Goal: Navigation & Orientation: Understand site structure

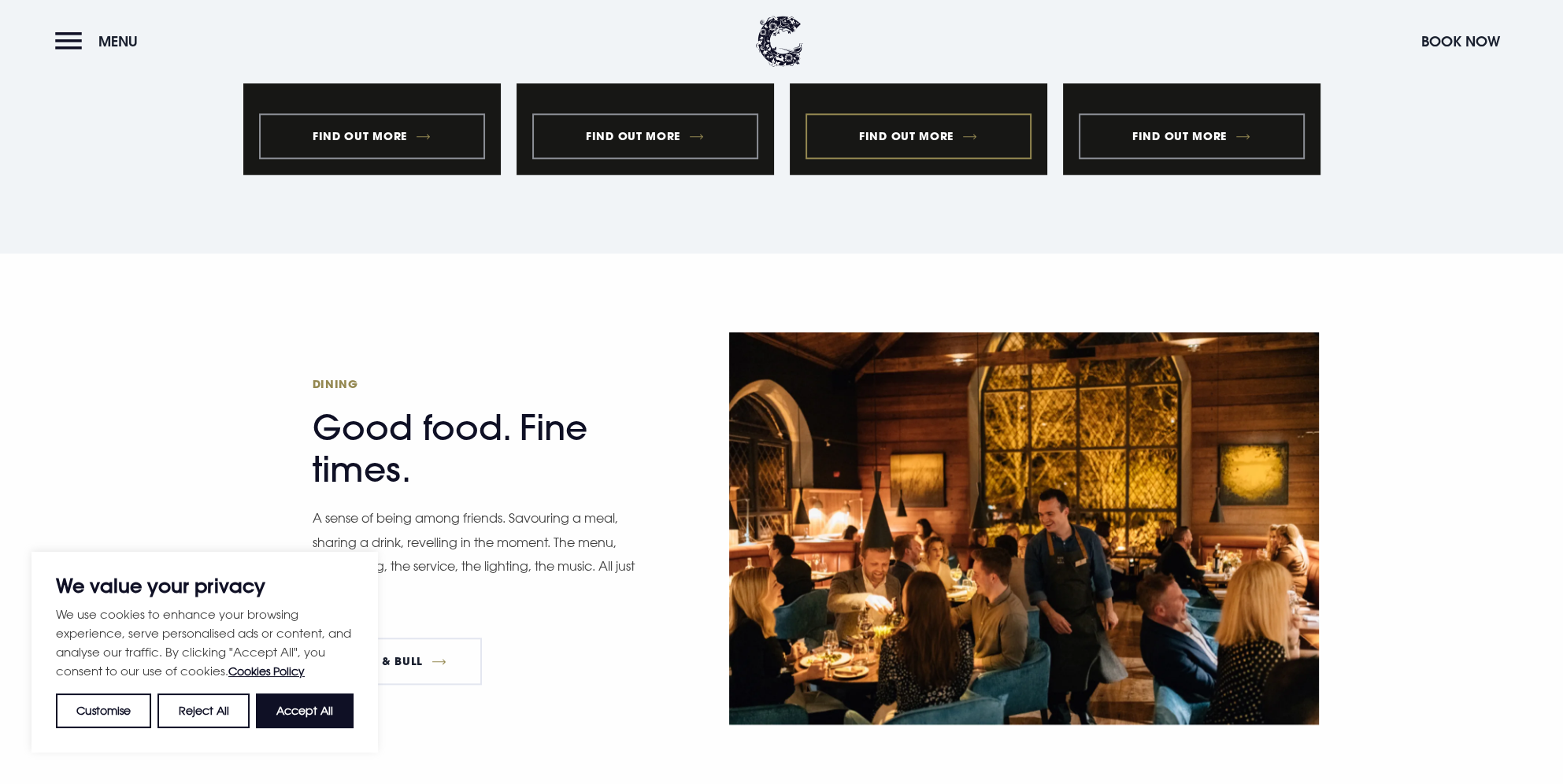
scroll to position [2047, 0]
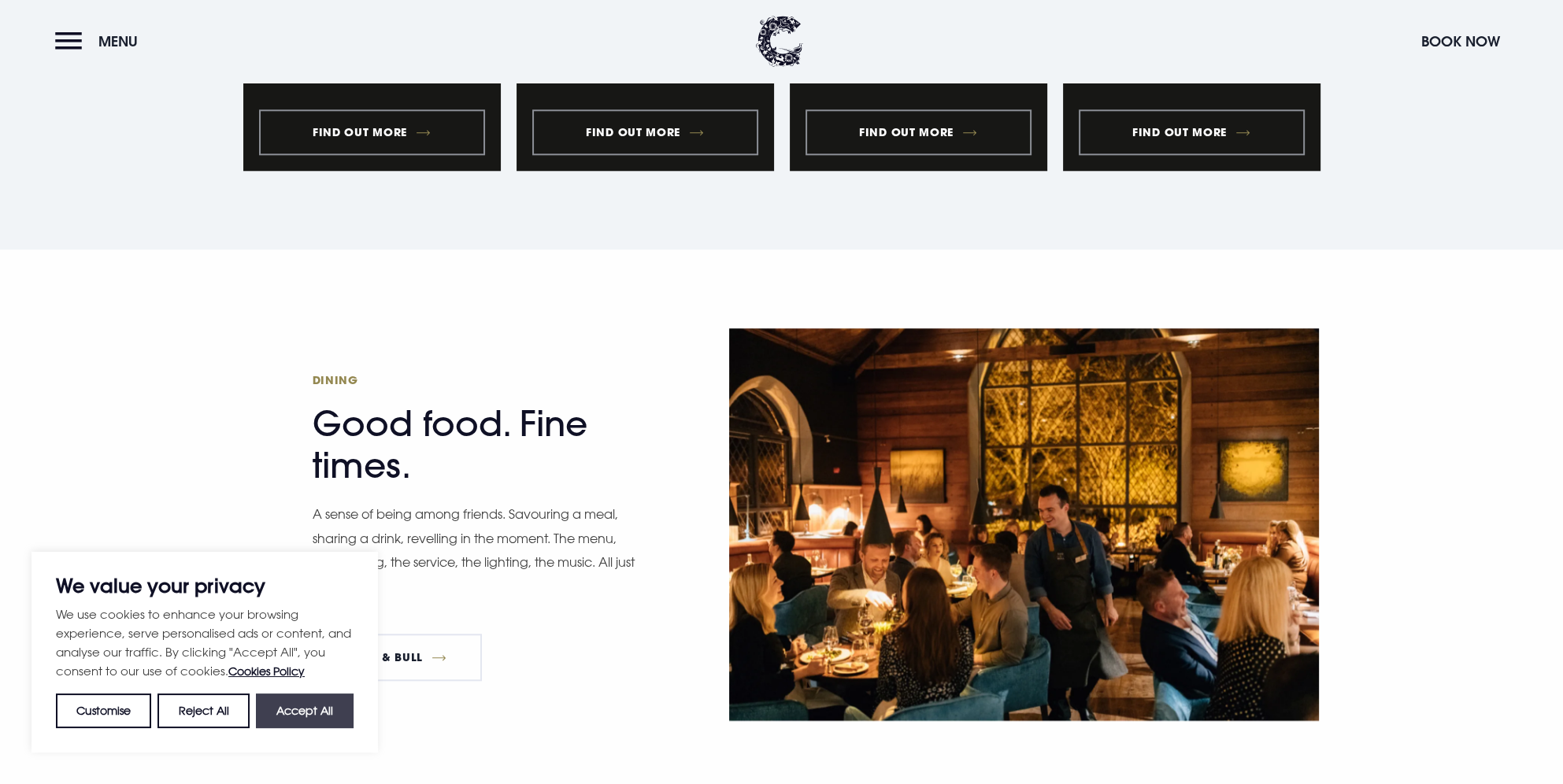
click at [288, 699] on button "Accept All" at bounding box center [304, 711] width 98 height 35
checkbox input "true"
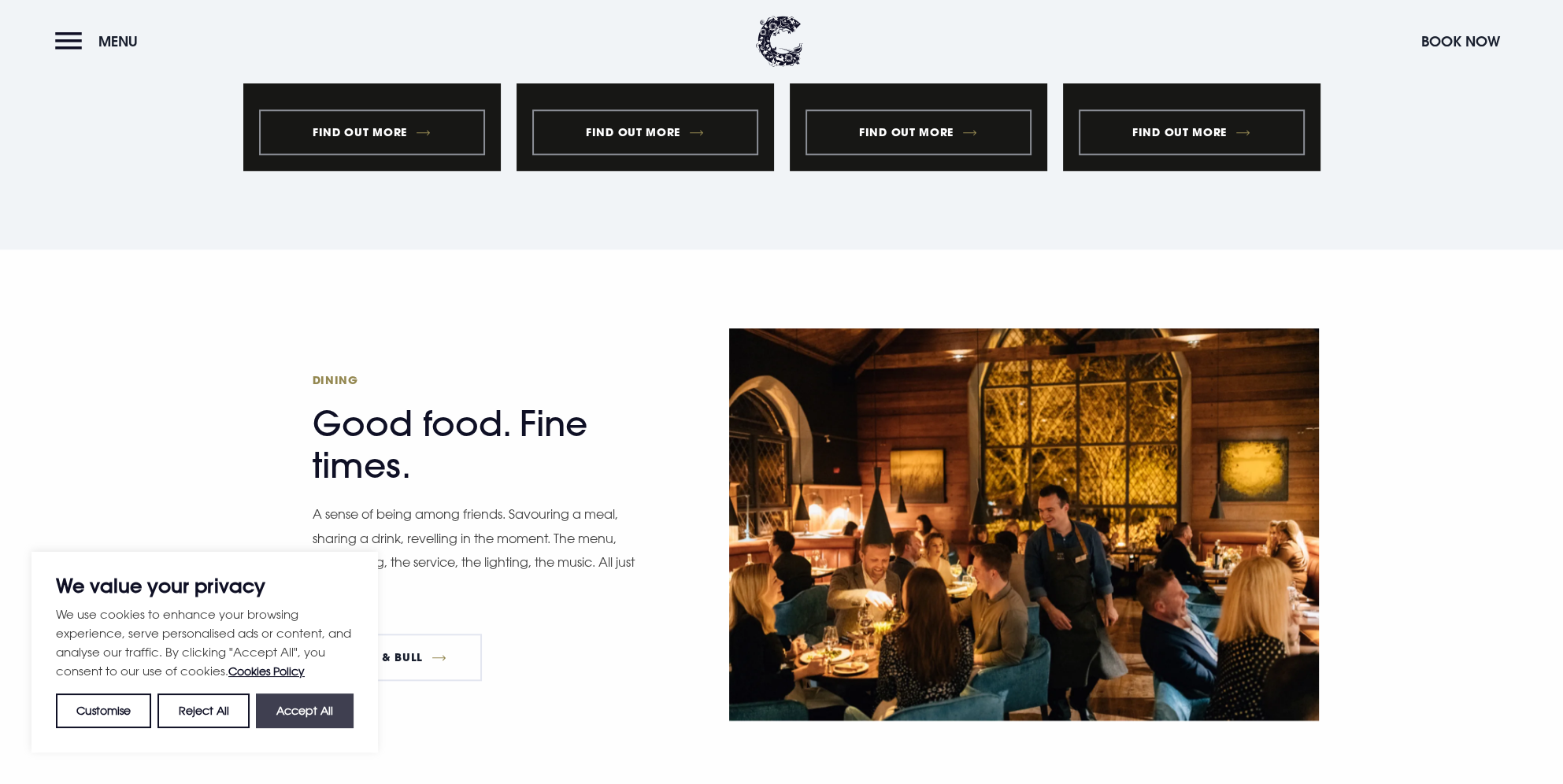
checkbox input "true"
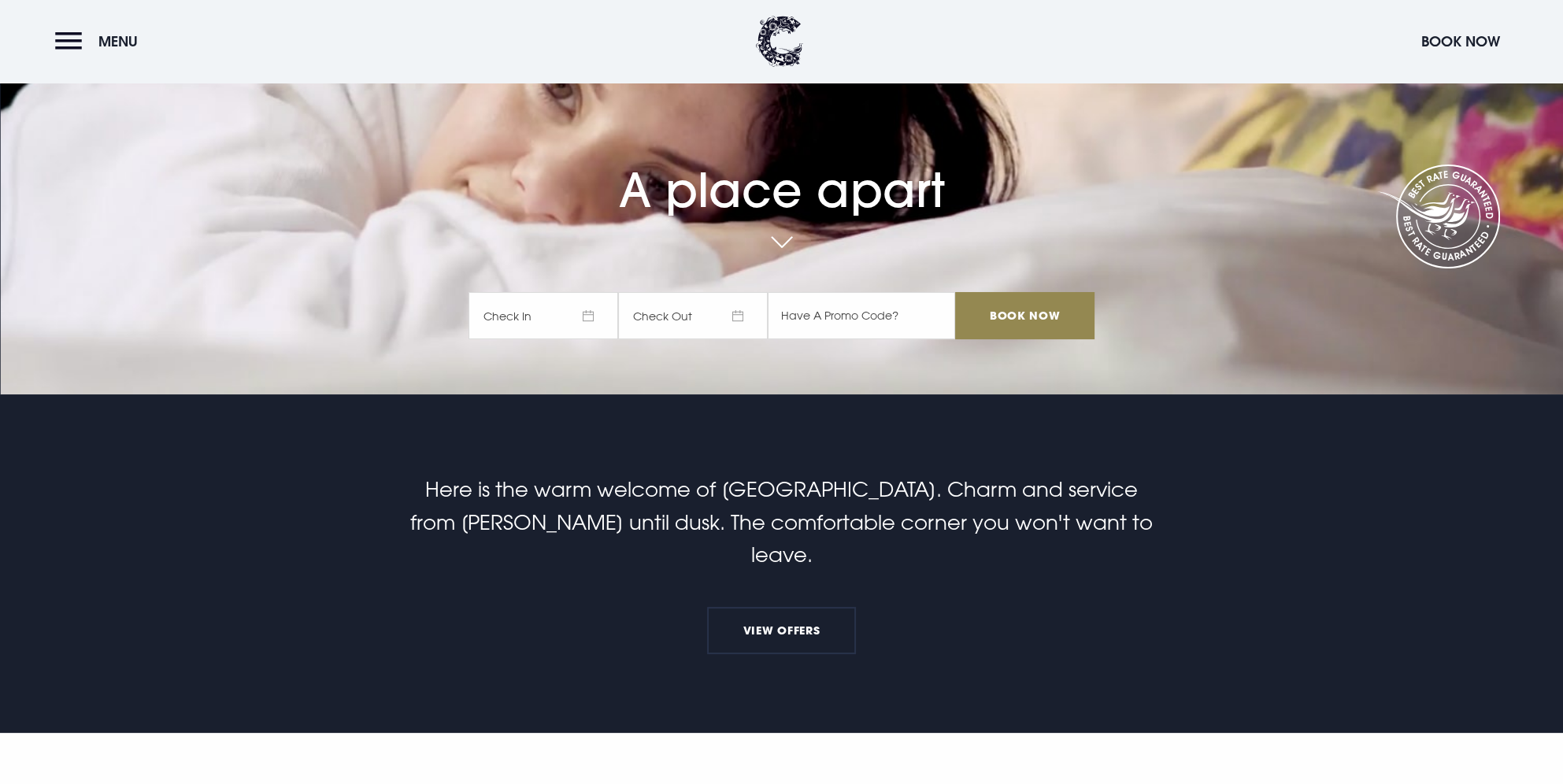
scroll to position [0, 0]
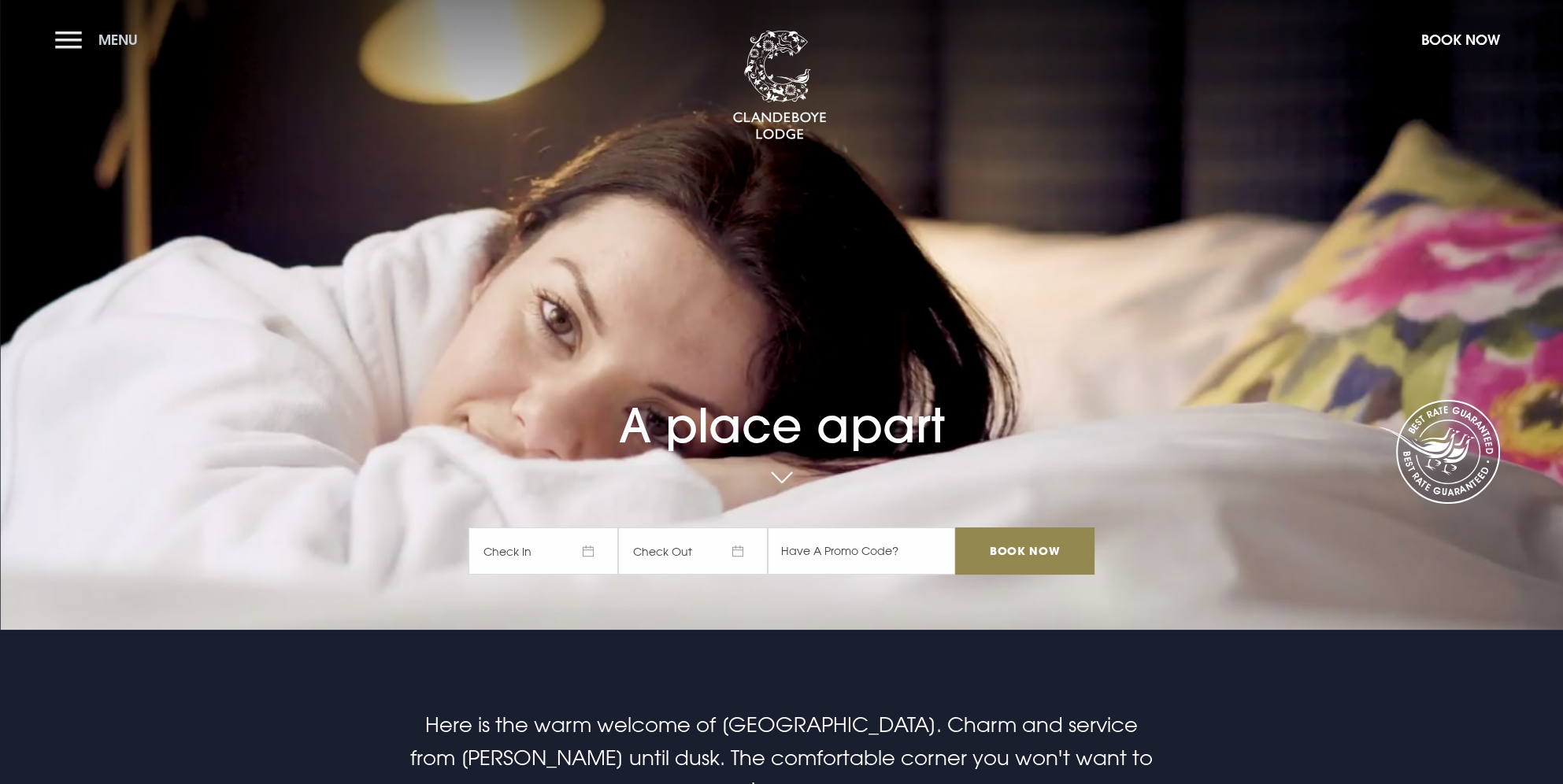
click at [82, 40] on button "Menu" at bounding box center [100, 40] width 90 height 34
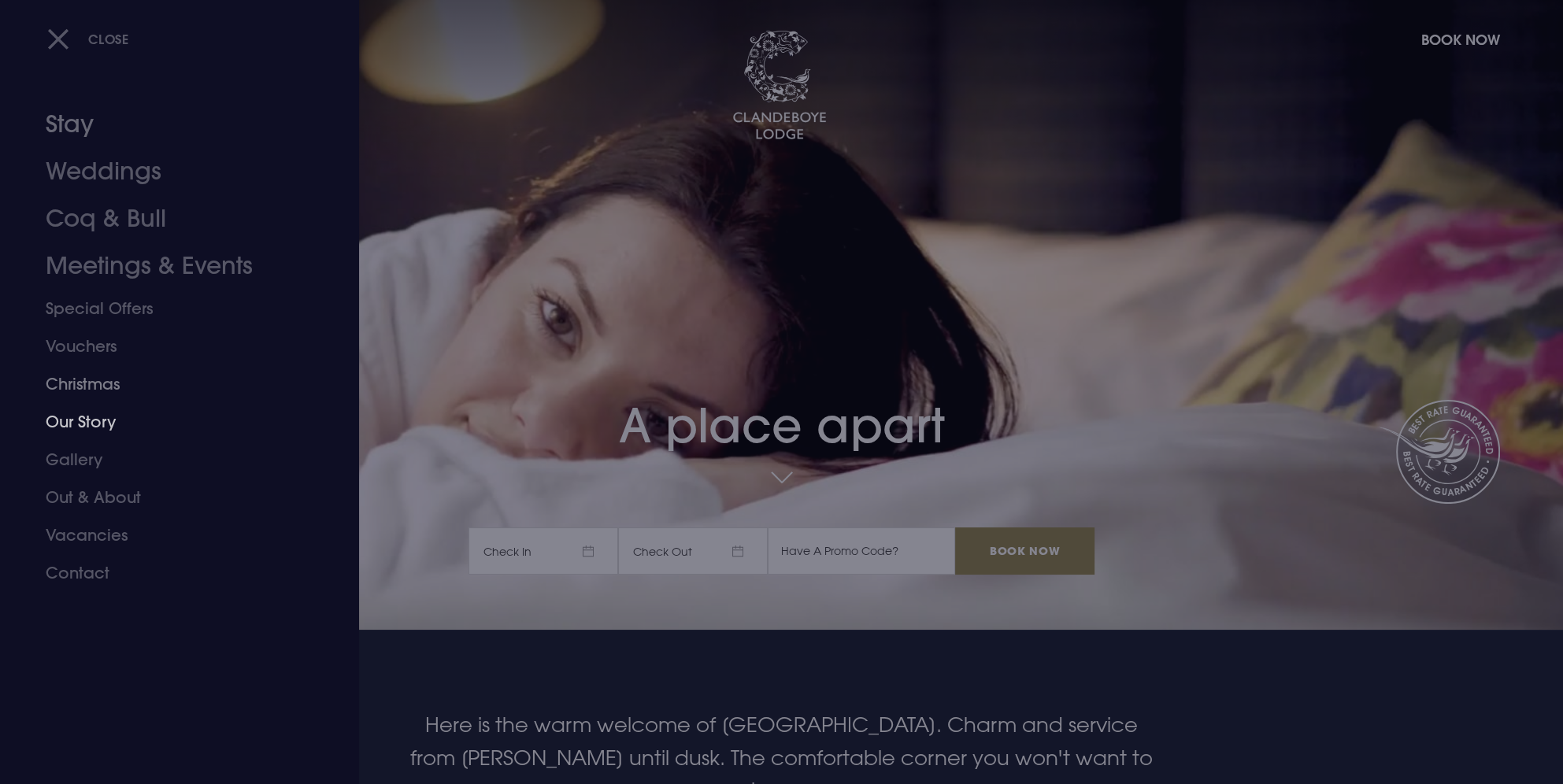
click at [80, 415] on link "Our Story" at bounding box center [170, 422] width 249 height 38
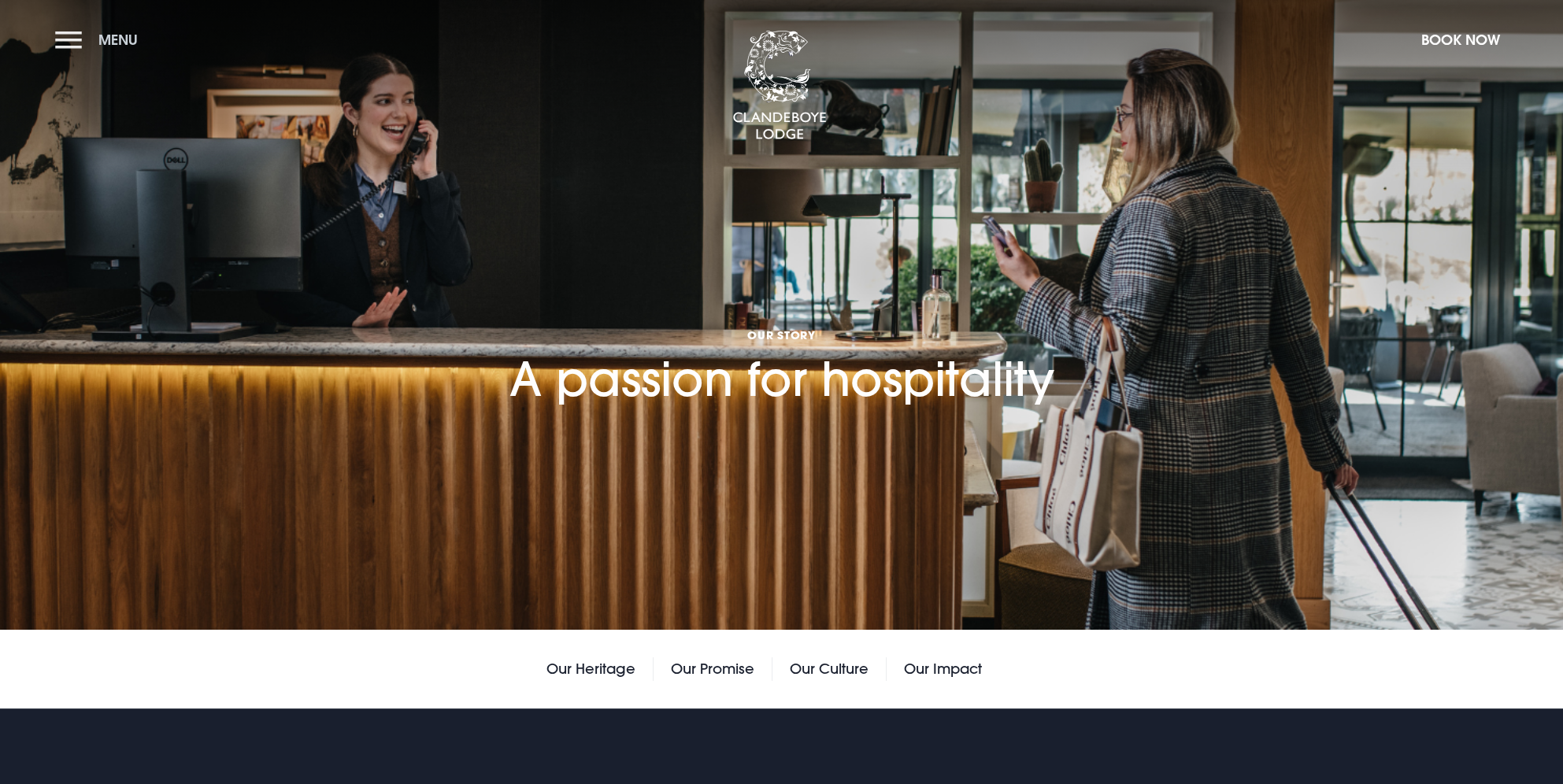
click at [94, 48] on button "Menu" at bounding box center [100, 40] width 90 height 34
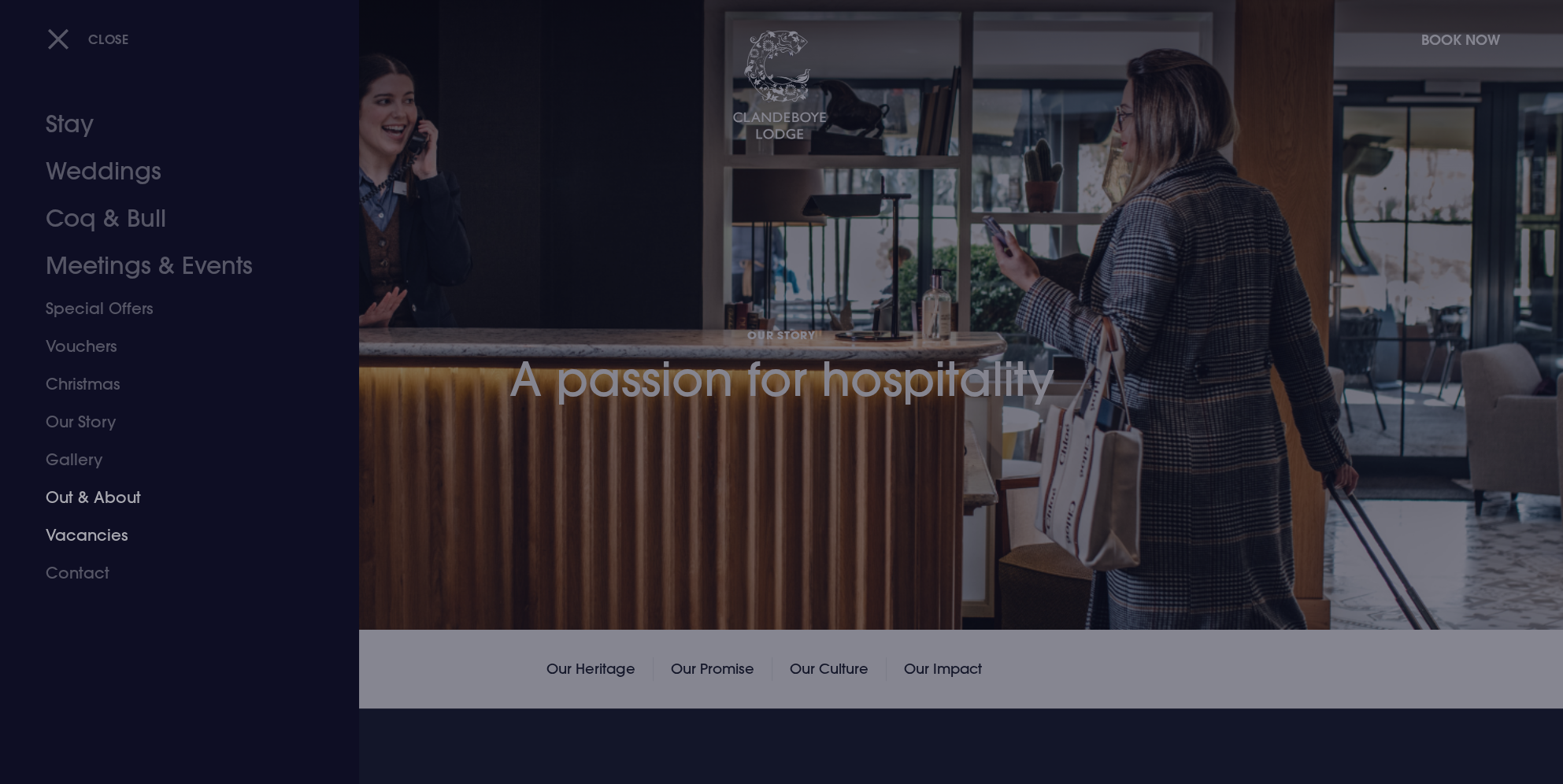
click at [79, 499] on link "Out & About" at bounding box center [170, 498] width 249 height 38
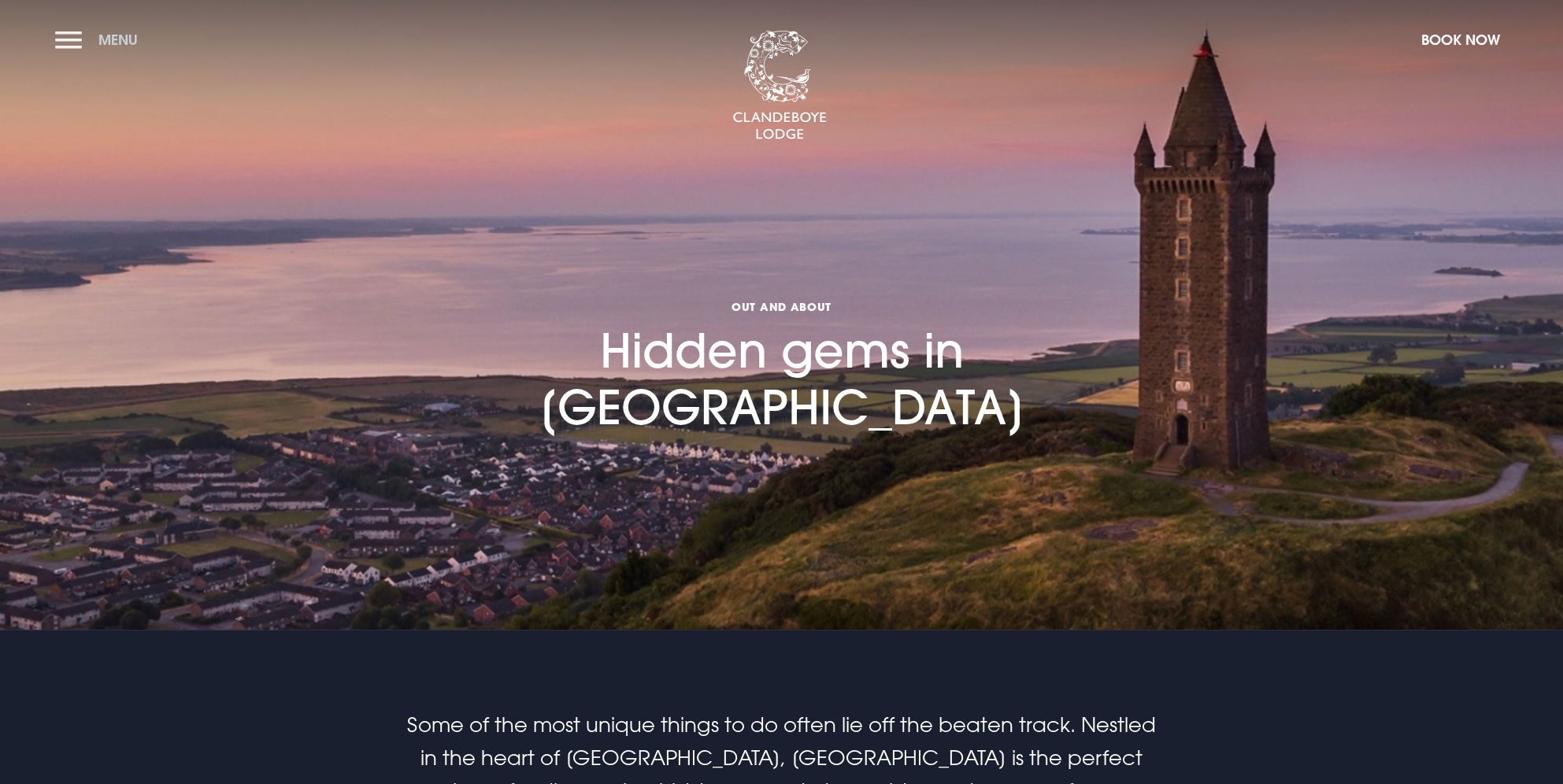
click at [74, 31] on button "Menu" at bounding box center [100, 40] width 90 height 34
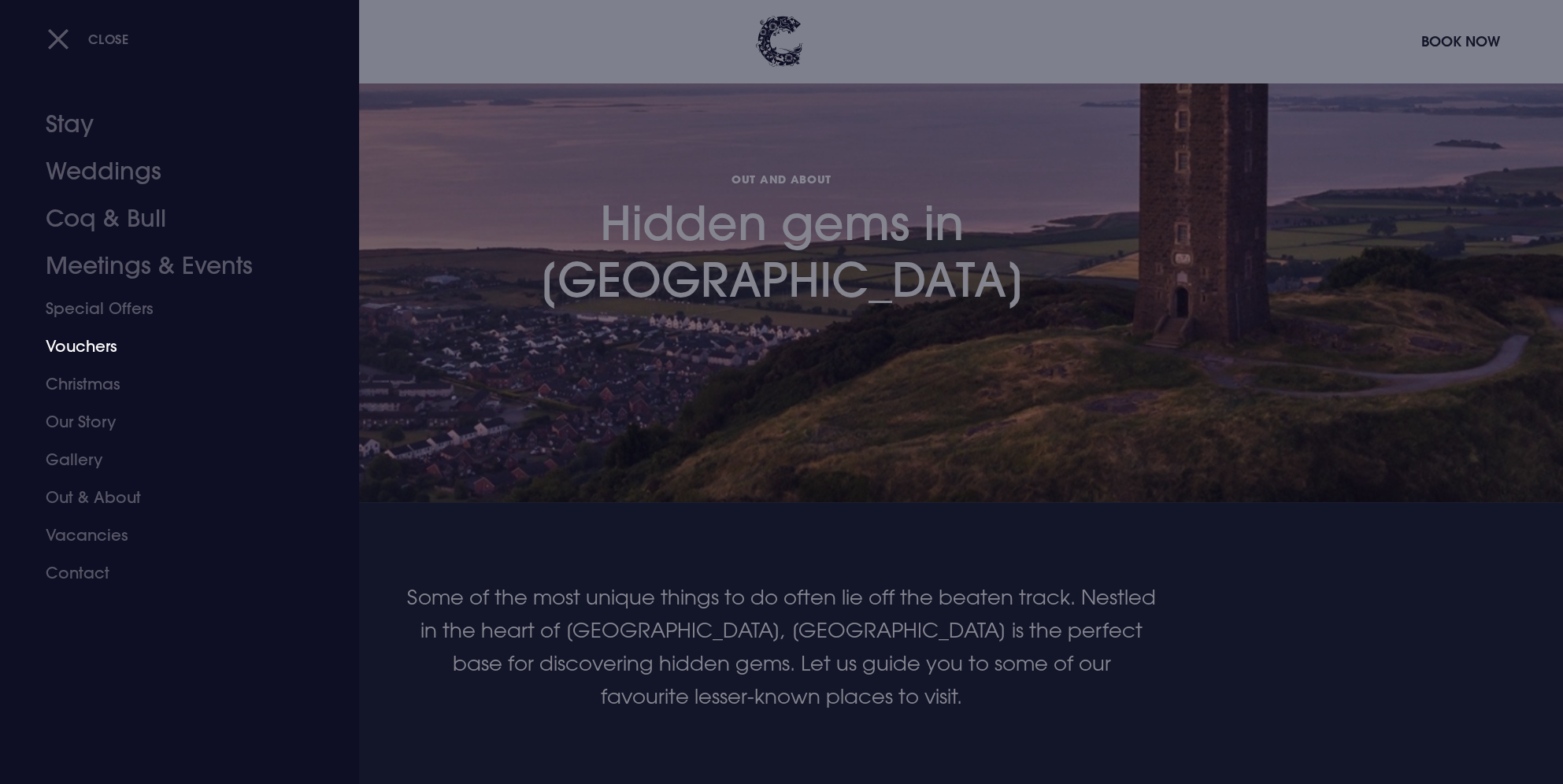
scroll to position [157, 0]
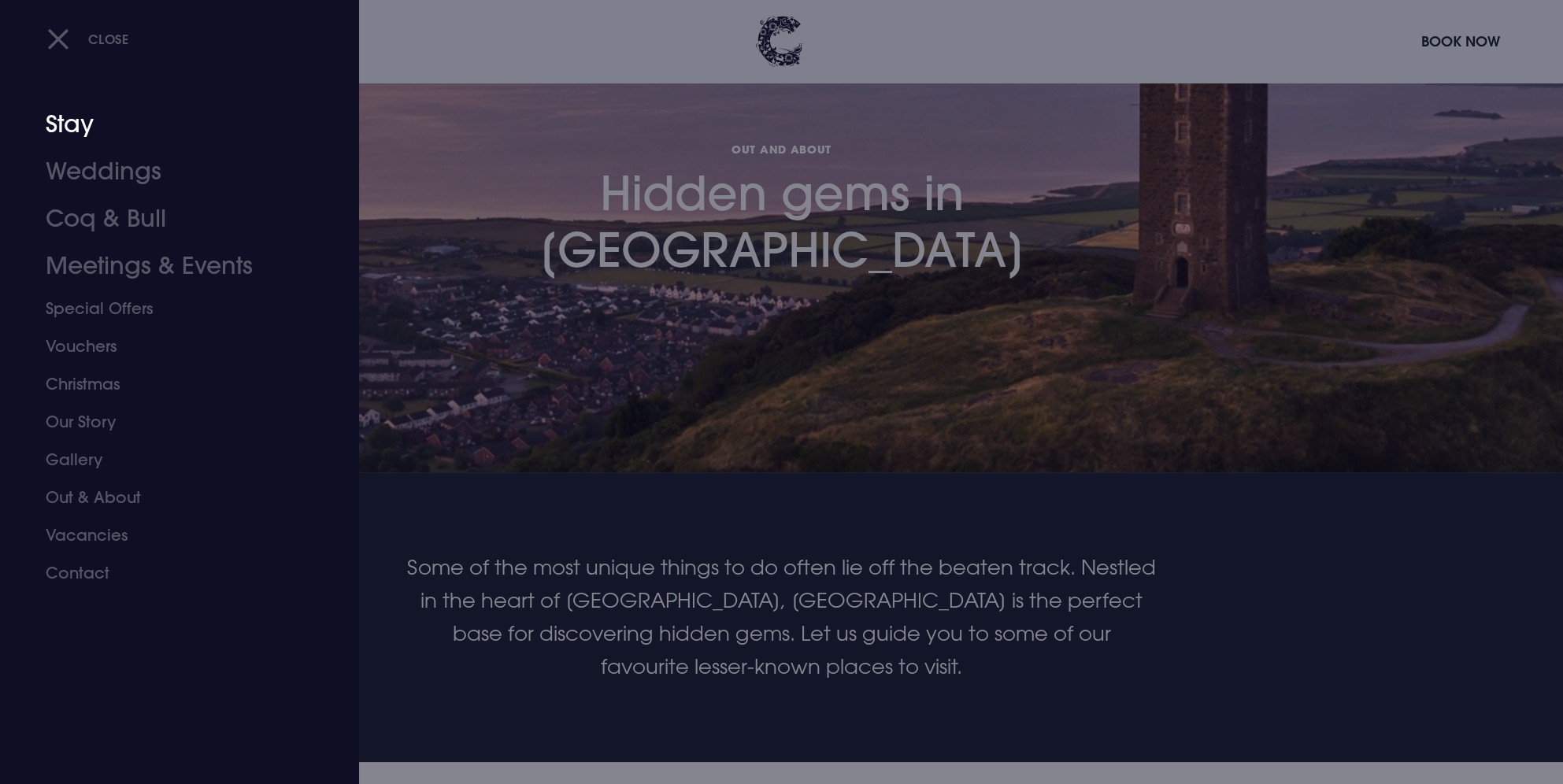
click at [101, 128] on link "Stay" at bounding box center [170, 124] width 249 height 47
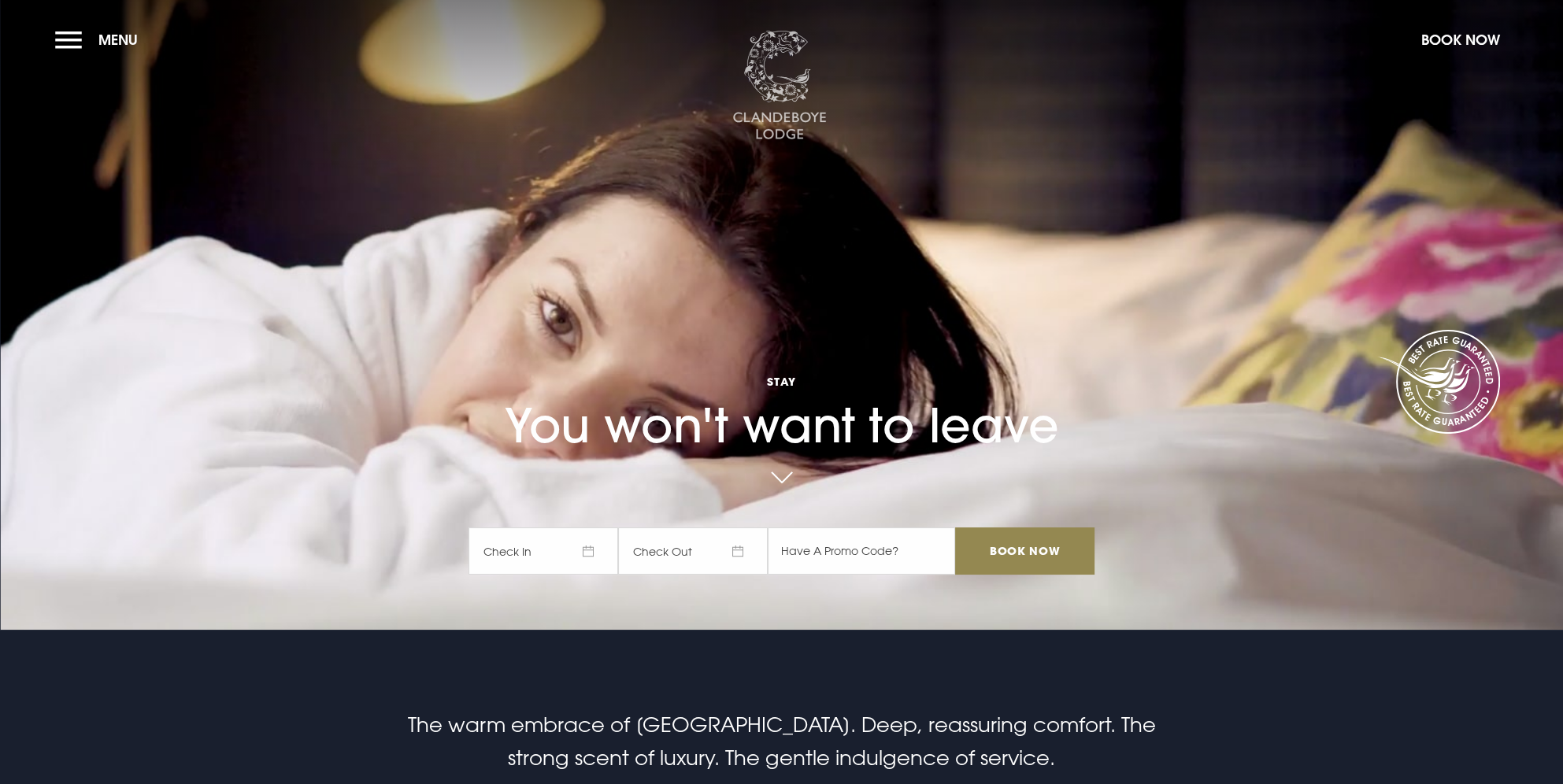
click at [776, 66] on img at bounding box center [779, 85] width 94 height 110
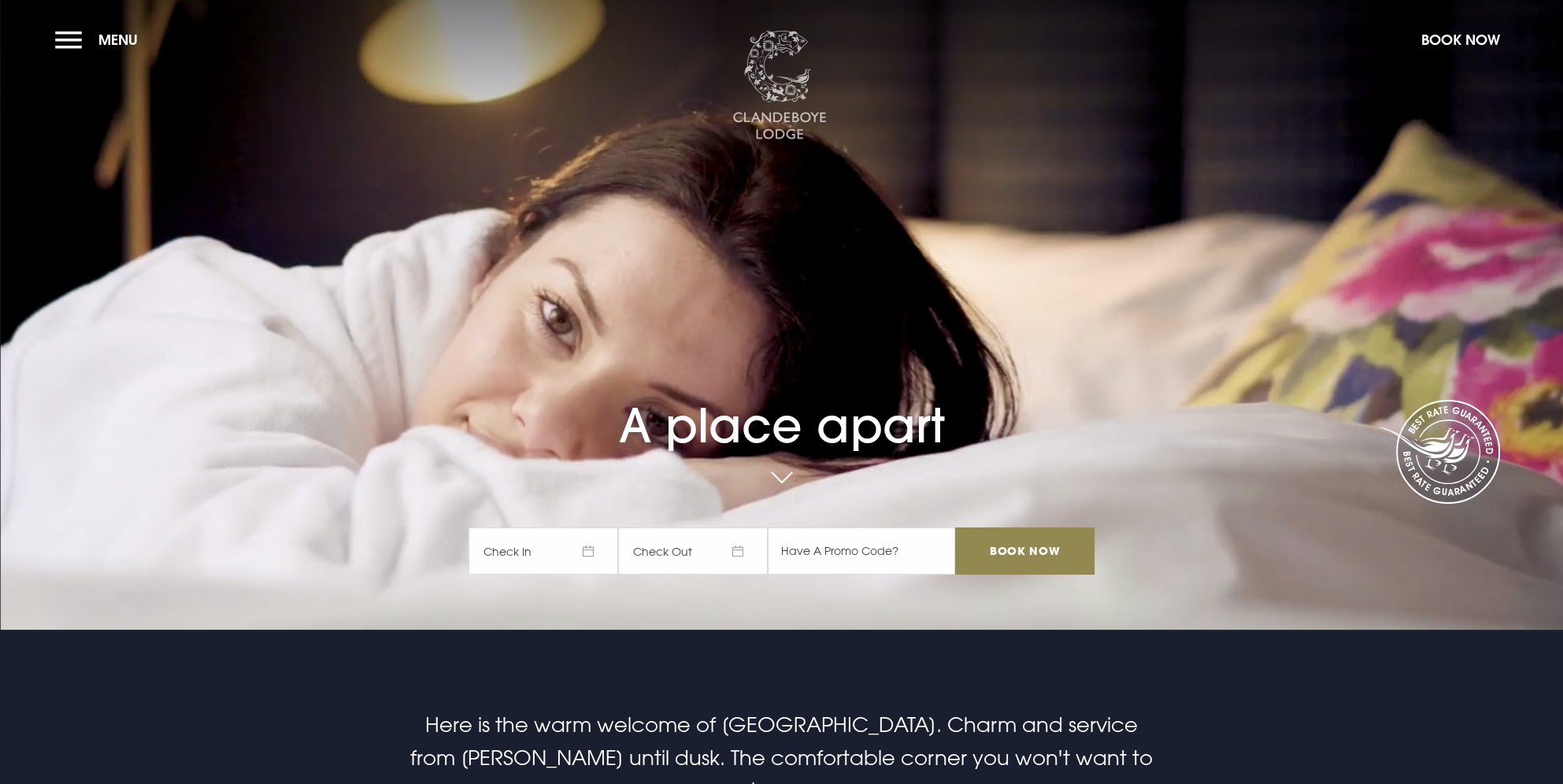
click at [784, 41] on img at bounding box center [779, 85] width 94 height 110
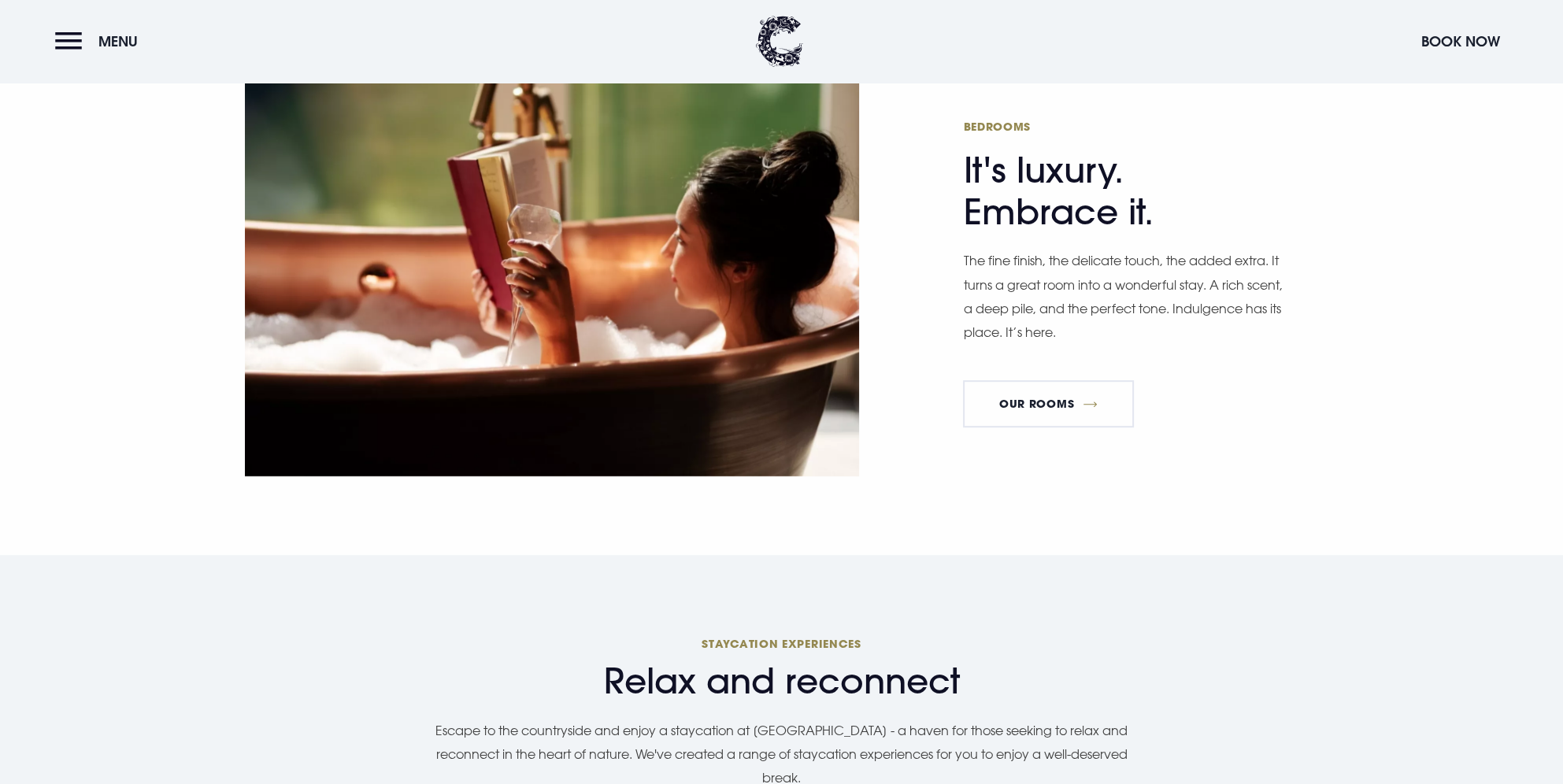
scroll to position [1023, 0]
